Goal: Entertainment & Leisure: Browse casually

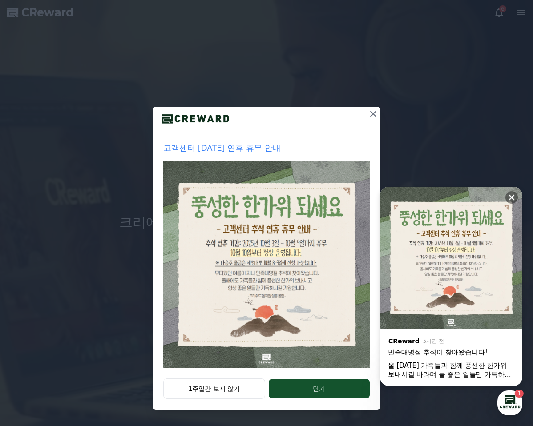
click at [240, 390] on button "1주일간 보지 않기" at bounding box center [214, 388] width 102 height 20
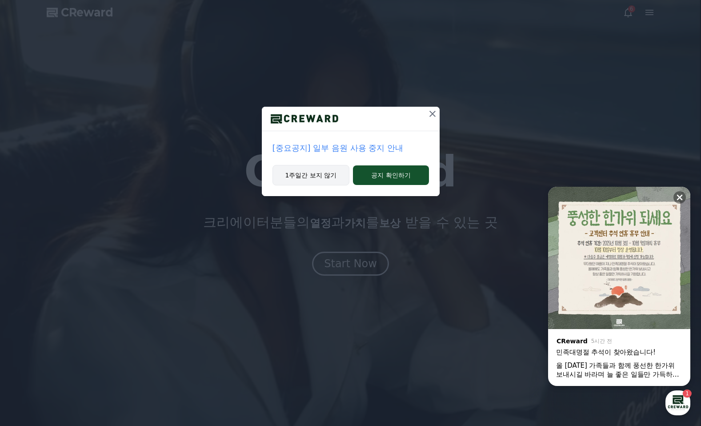
click at [321, 180] on button "1주일간 보지 않기" at bounding box center [311, 175] width 77 height 20
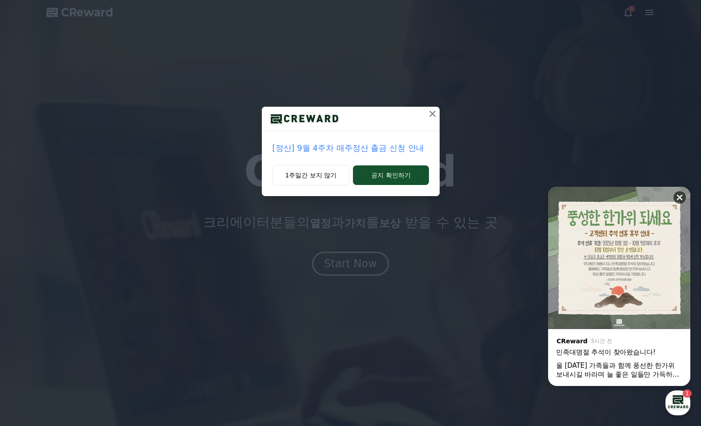
click at [532, 195] on icon at bounding box center [679, 197] width 9 height 9
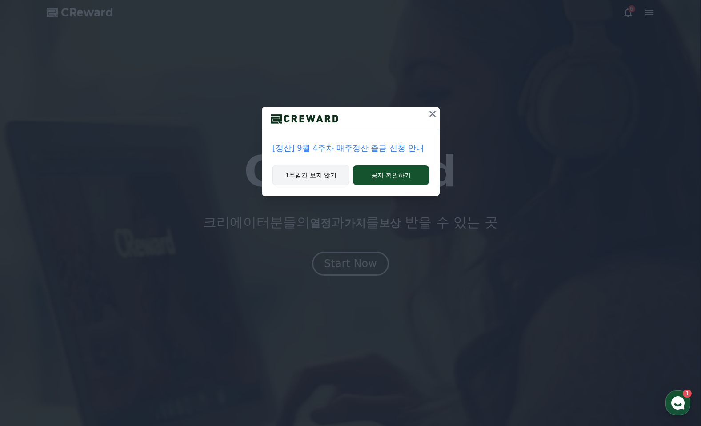
click at [314, 178] on button "1주일간 보지 않기" at bounding box center [311, 175] width 77 height 20
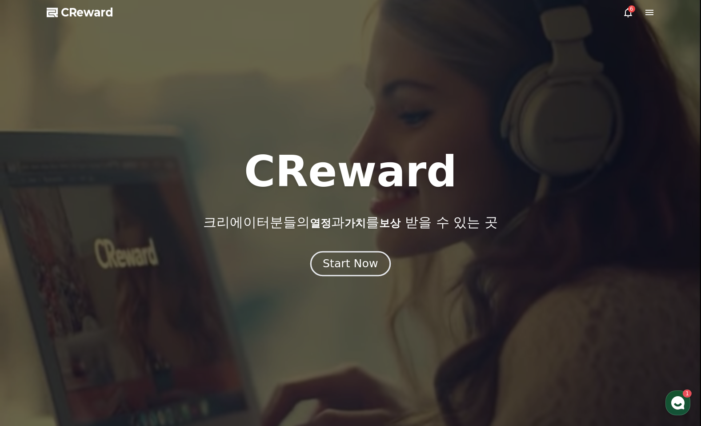
click at [341, 265] on div "Start Now" at bounding box center [350, 263] width 55 height 15
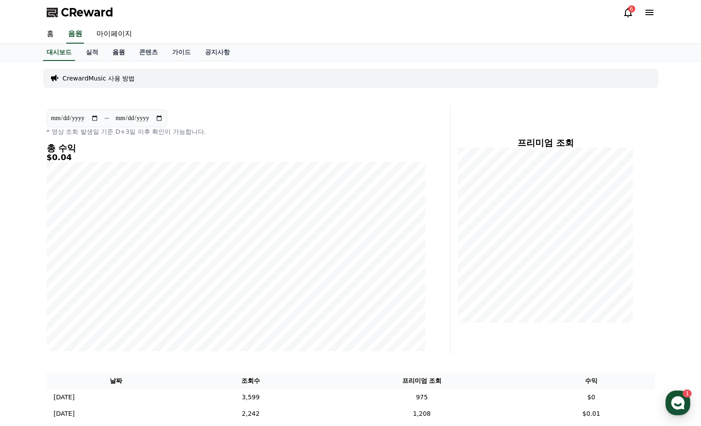
click at [118, 52] on link "음원" at bounding box center [118, 52] width 27 height 17
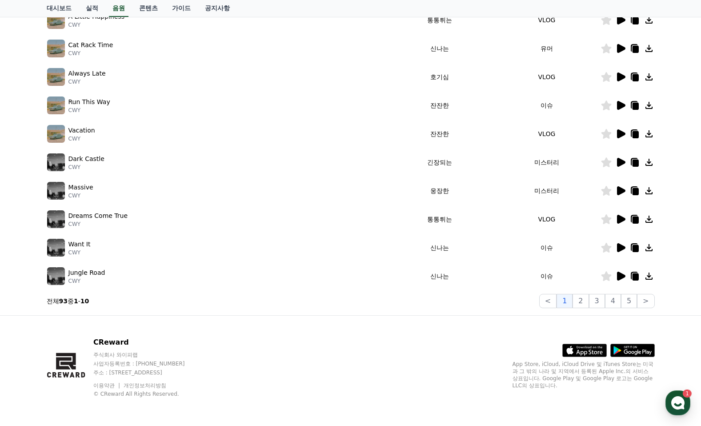
scroll to position [132, 0]
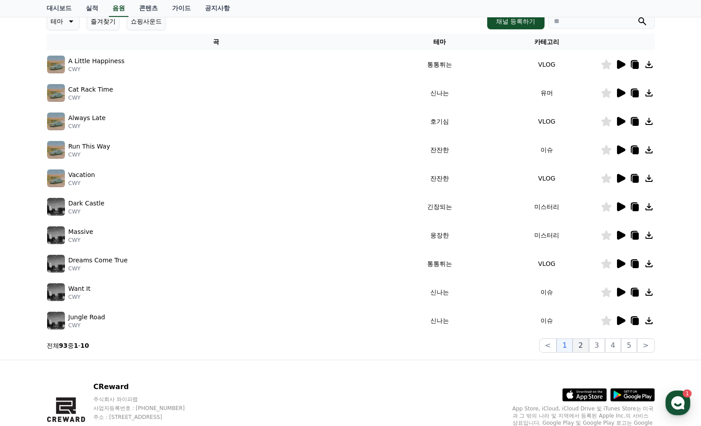
click at [532, 345] on button "2" at bounding box center [581, 345] width 16 height 14
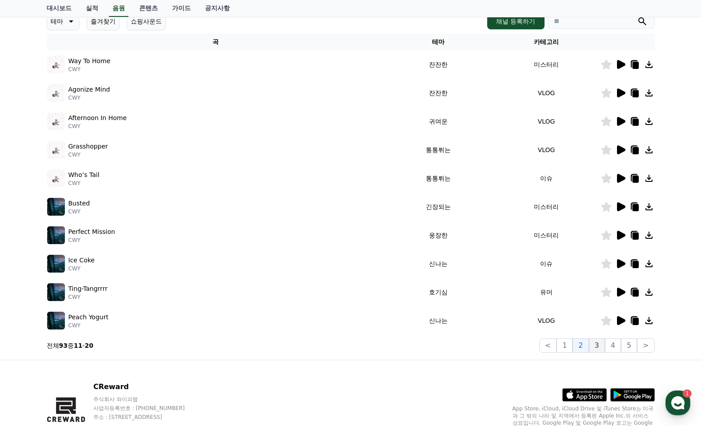
click at [532, 346] on button "3" at bounding box center [597, 345] width 16 height 14
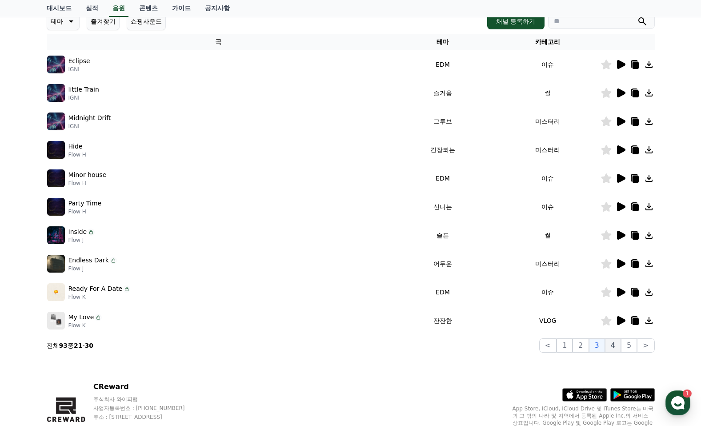
click at [532, 347] on button "4" at bounding box center [613, 345] width 16 height 14
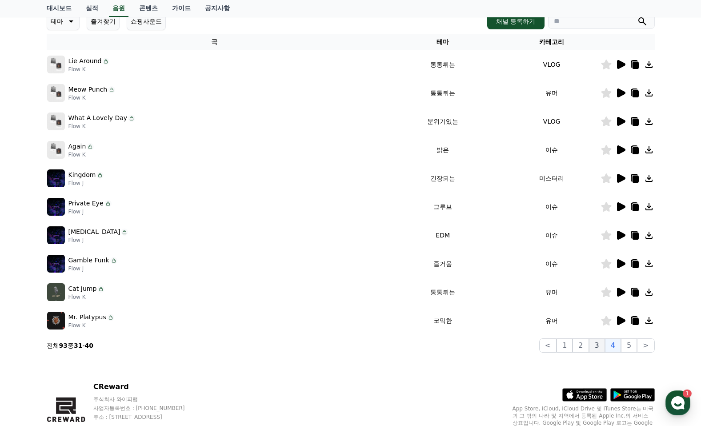
click at [532, 347] on button "3" at bounding box center [597, 345] width 16 height 14
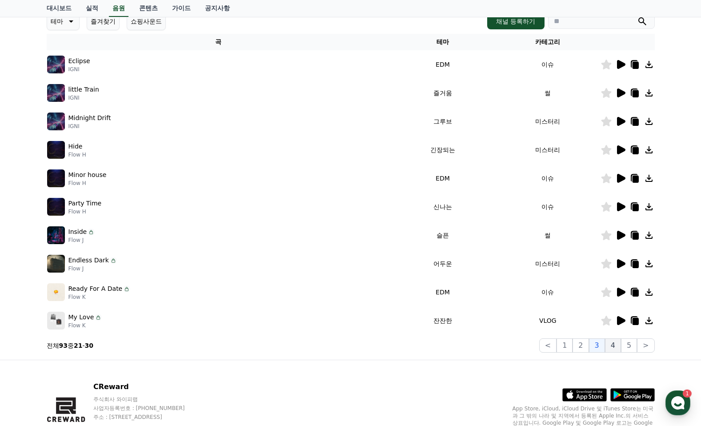
click at [532, 346] on button "4" at bounding box center [613, 345] width 16 height 14
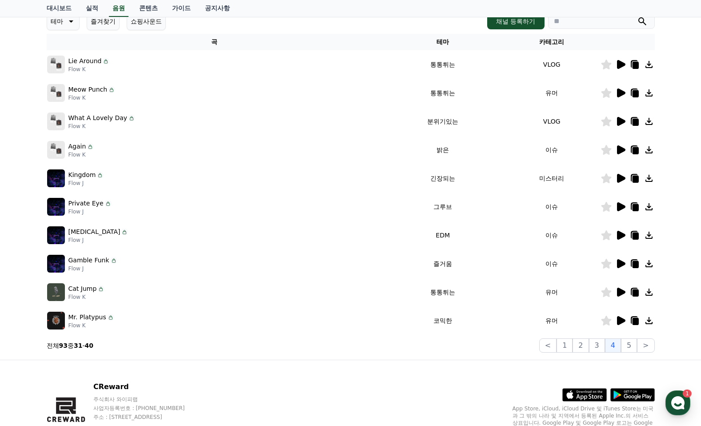
click at [138, 143] on div "Again Flow K" at bounding box center [214, 150] width 335 height 18
click at [532, 151] on icon at bounding box center [621, 149] width 8 height 9
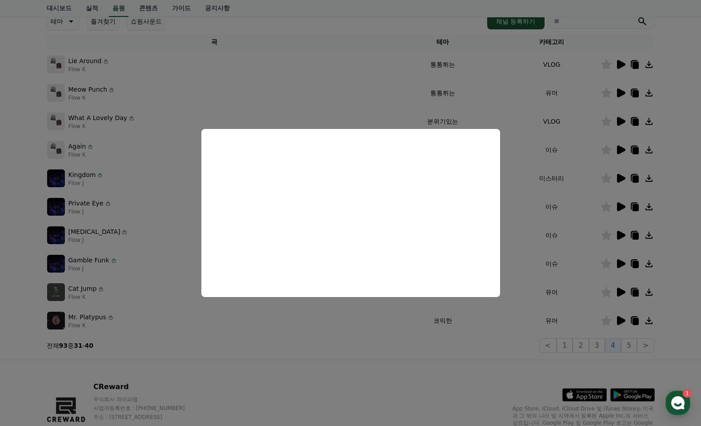
drag, startPoint x: 620, startPoint y: 363, endPoint x: 621, endPoint y: 350, distance: 12.5
click at [532, 362] on button "close modal" at bounding box center [350, 213] width 701 height 426
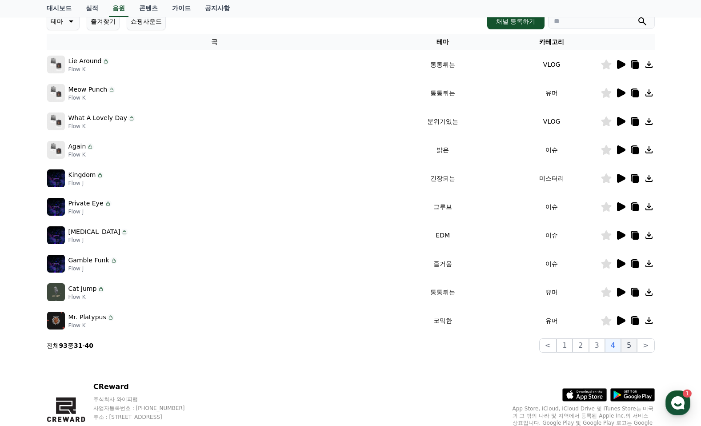
click at [532, 343] on button "5" at bounding box center [629, 345] width 16 height 14
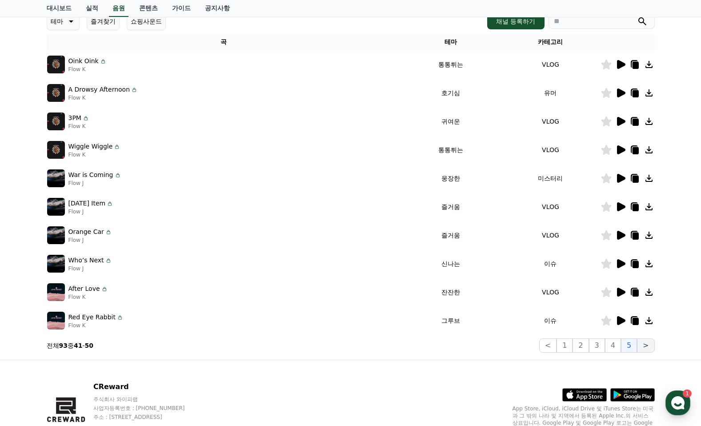
click at [532, 350] on button ">" at bounding box center [645, 345] width 17 height 14
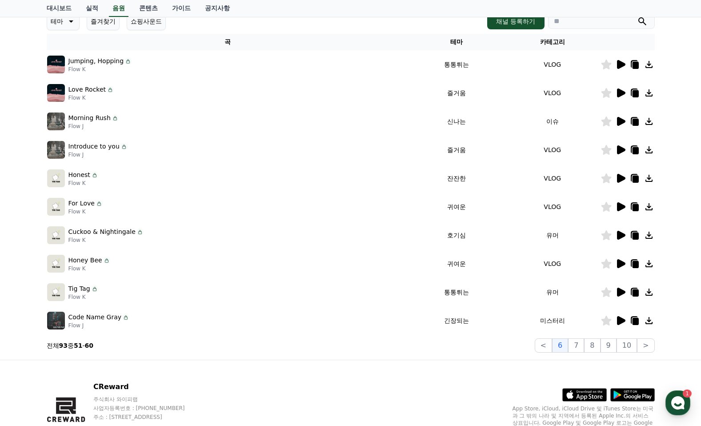
click at [532, 294] on icon at bounding box center [621, 292] width 8 height 9
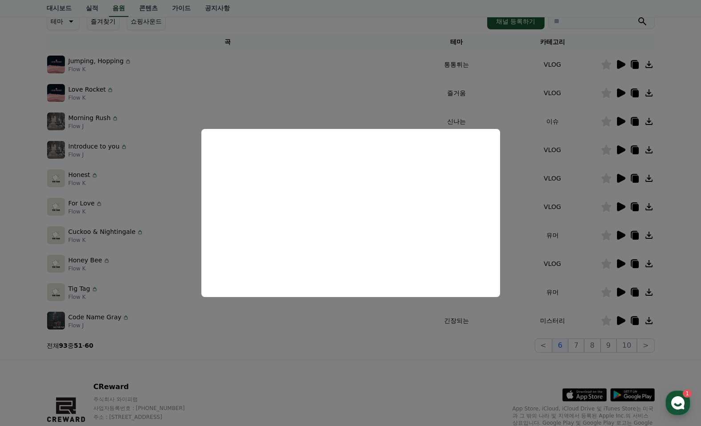
click at [266, 91] on button "close modal" at bounding box center [350, 213] width 701 height 426
